Goal: Navigation & Orientation: Find specific page/section

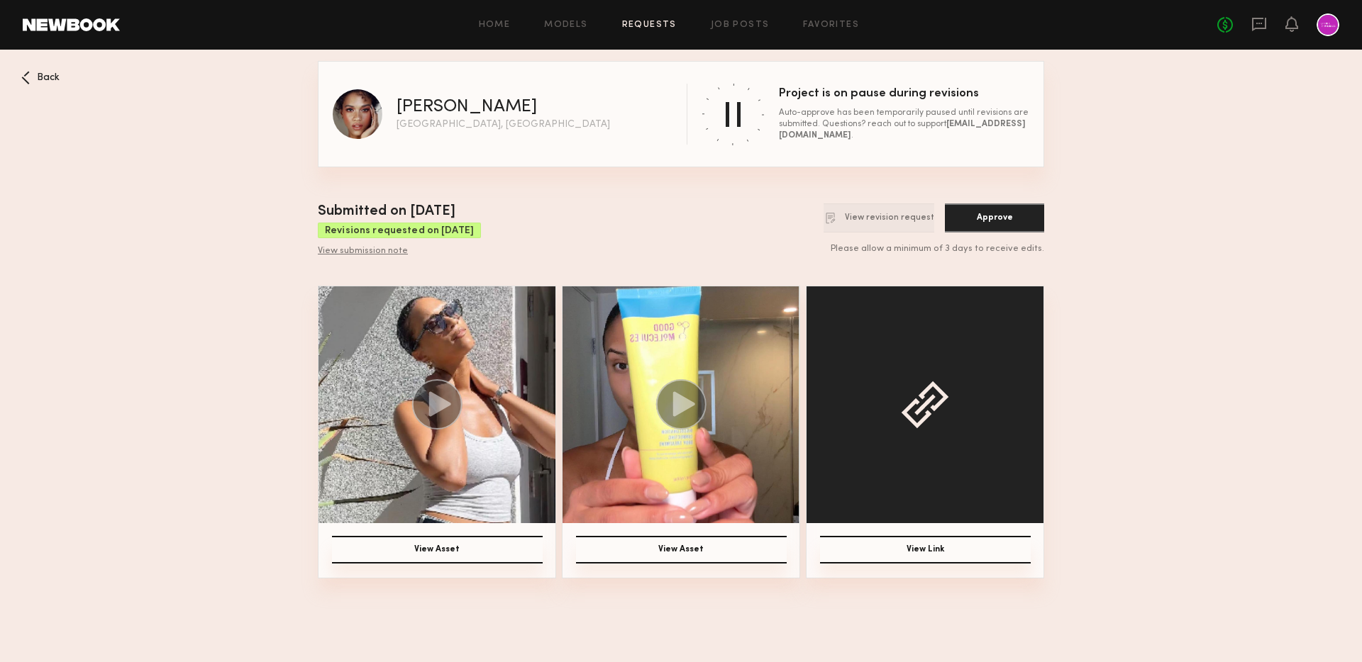
click at [32, 81] on div "Back" at bounding box center [40, 77] width 38 height 13
click at [45, 75] on span "Back" at bounding box center [48, 78] width 23 height 10
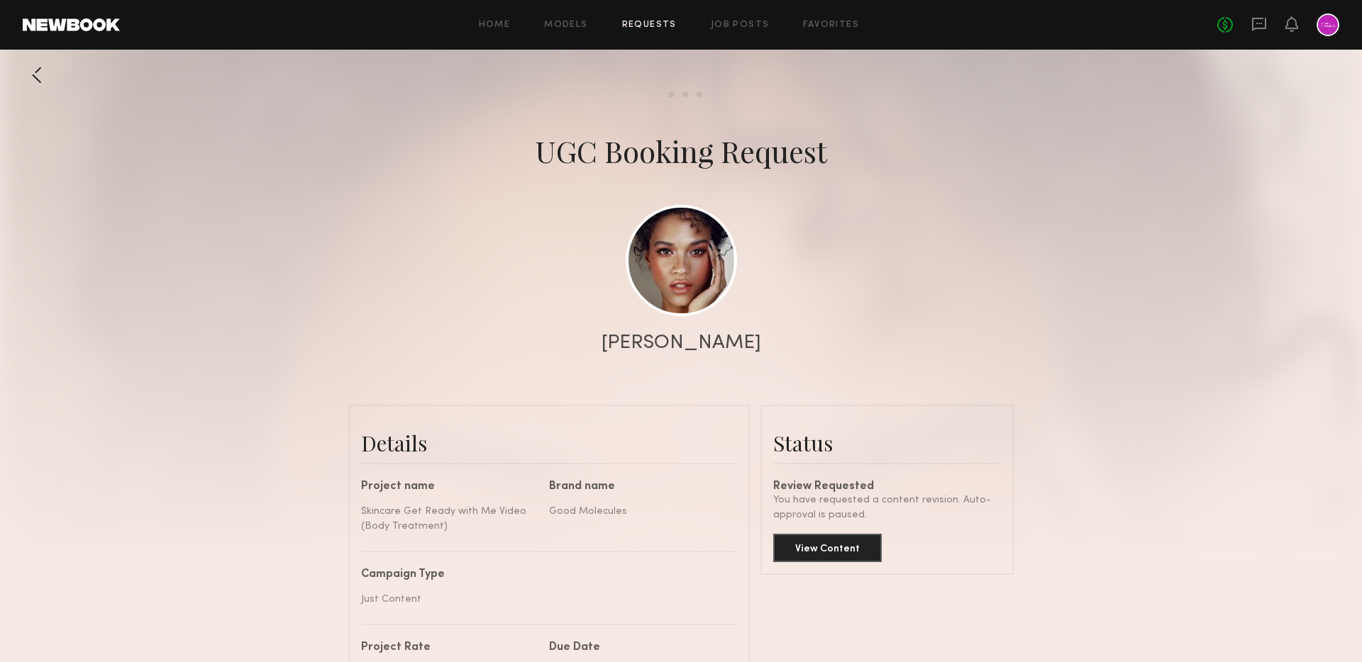
click at [30, 77] on div at bounding box center [37, 75] width 28 height 28
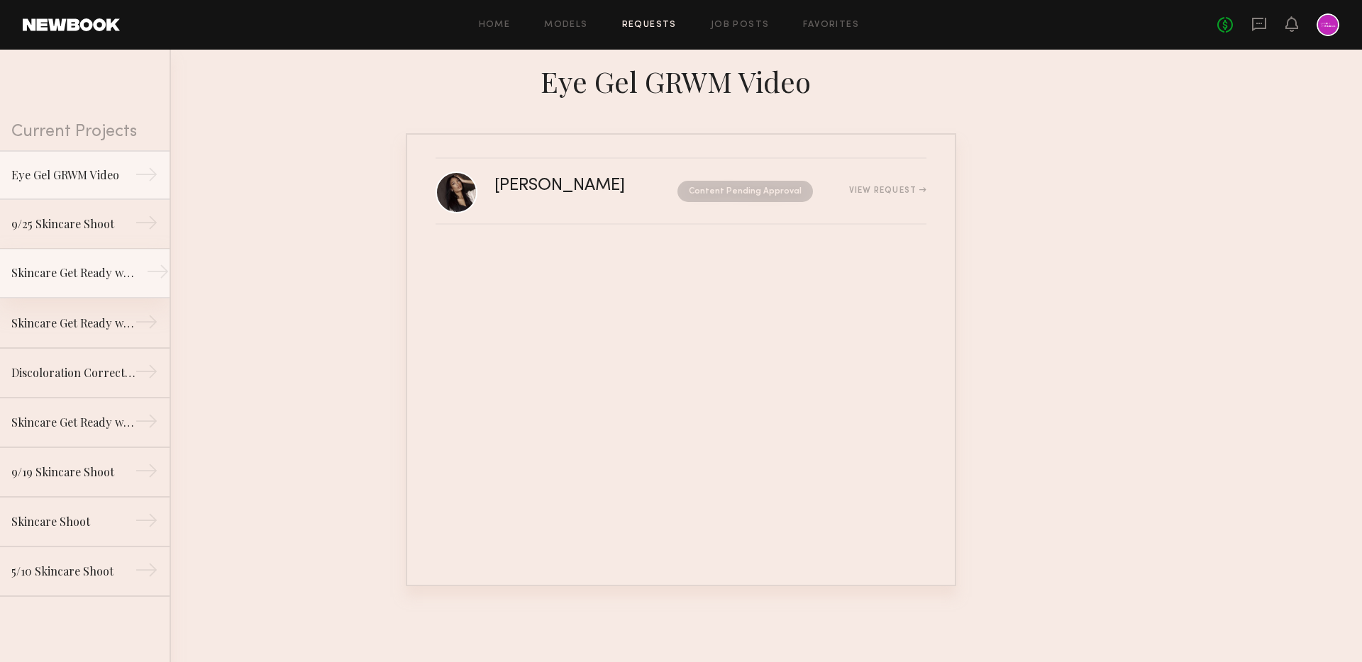
click at [91, 257] on link "Skincare Get Ready with Me Video (Body Treatment) →" at bounding box center [85, 274] width 170 height 50
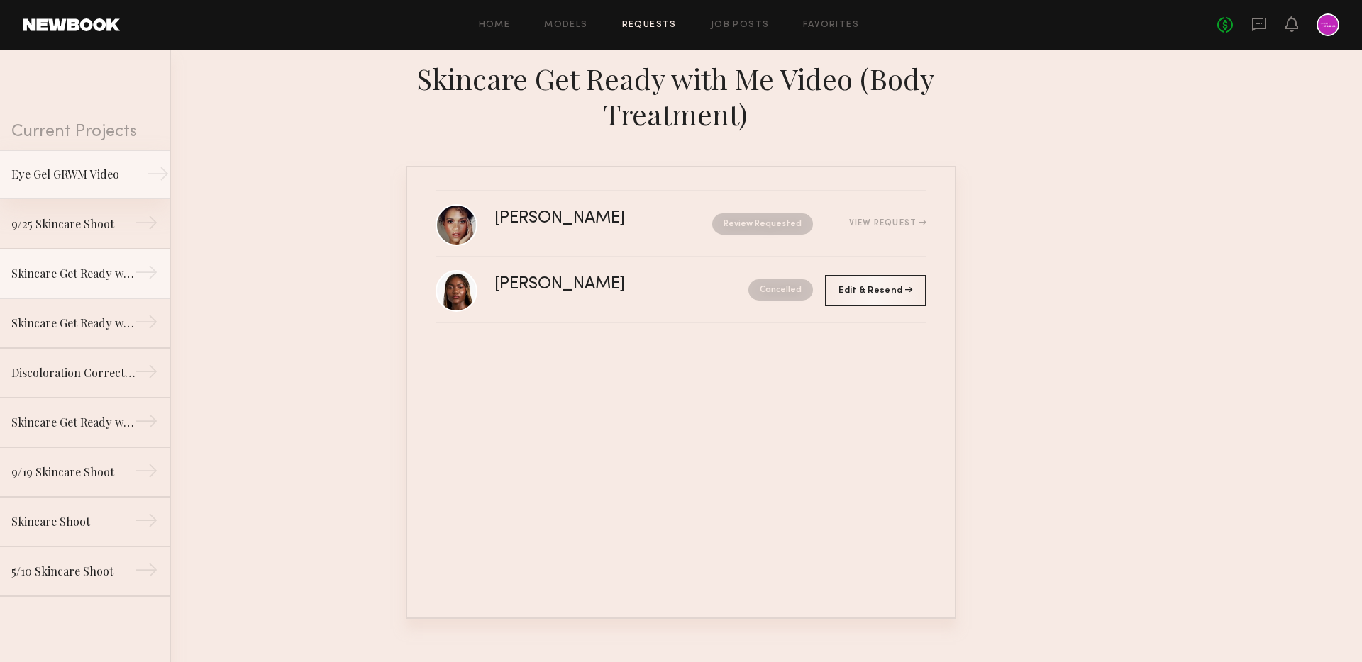
click at [94, 179] on div "Eye Gel GRWM Video" at bounding box center [72, 174] width 123 height 17
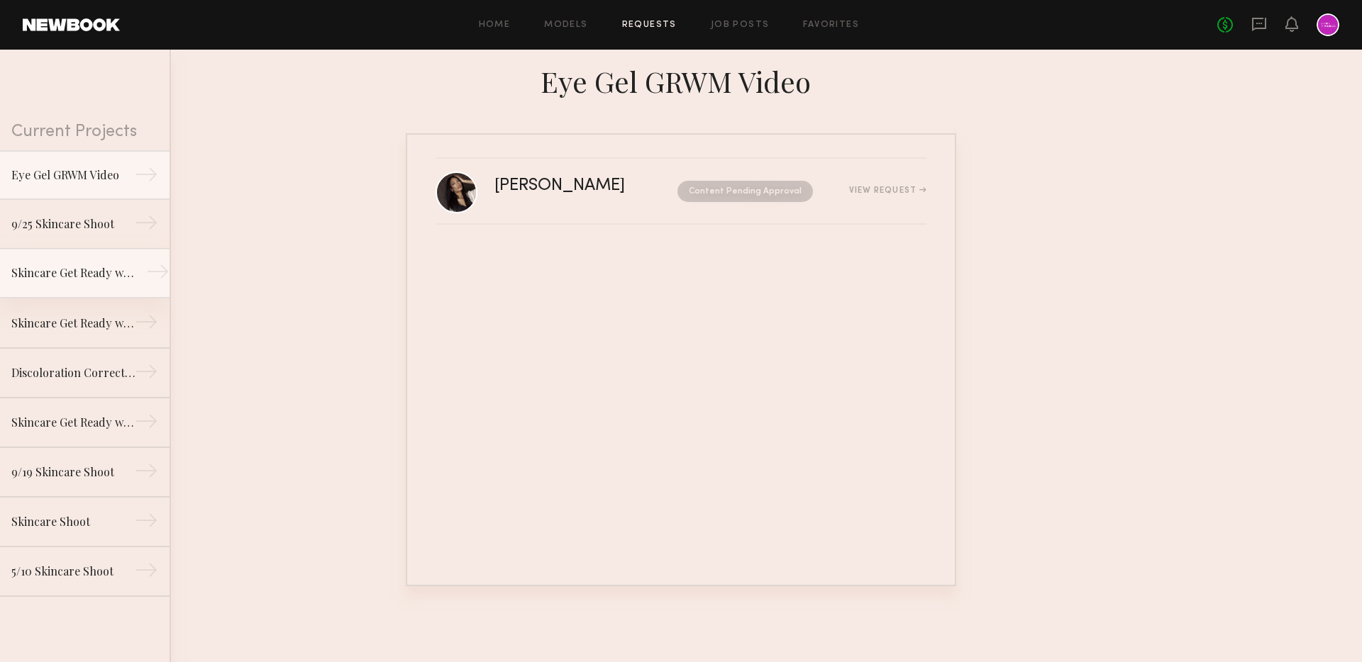
click at [87, 292] on link "Skincare Get Ready with Me Video (Body Treatment) →" at bounding box center [85, 274] width 170 height 50
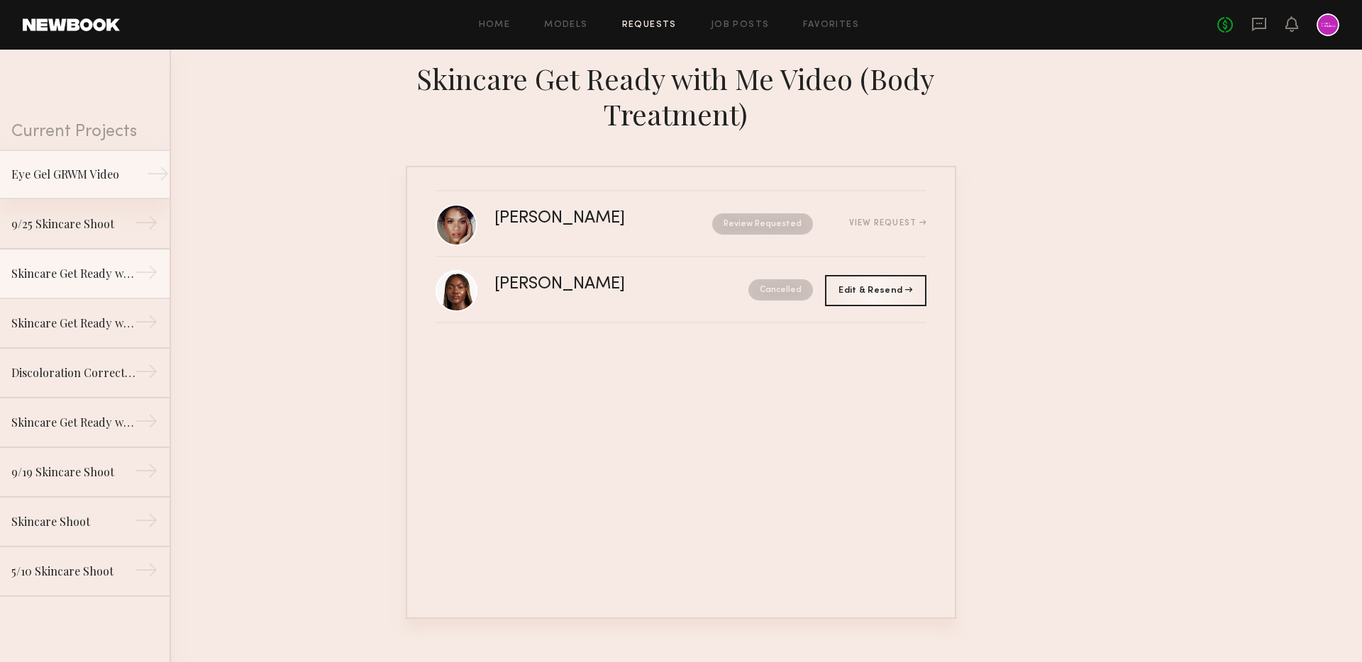
click at [106, 184] on link "Eye Gel GRWM Video →" at bounding box center [85, 175] width 170 height 50
